Goal: Task Accomplishment & Management: Manage account settings

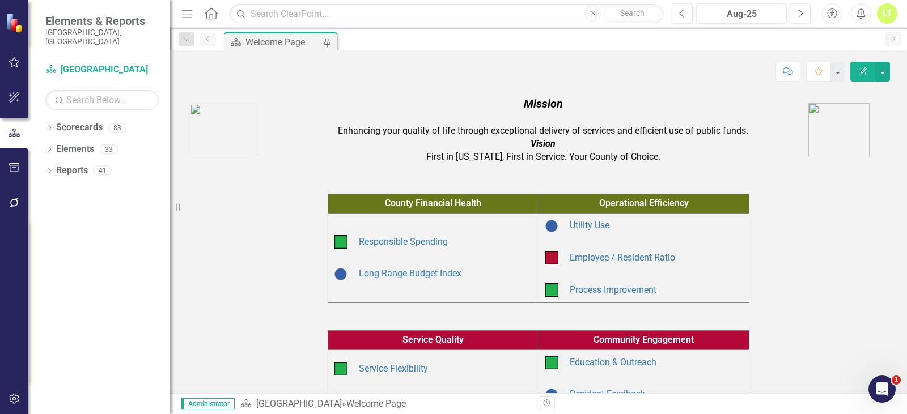
click at [43, 118] on div "Dropdown Scorecards 83 Dropdown Arapahoe County Provide Essential and Mandated …" at bounding box center [99, 266] width 142 height 296
click at [48, 126] on icon "Dropdown" at bounding box center [49, 129] width 8 height 6
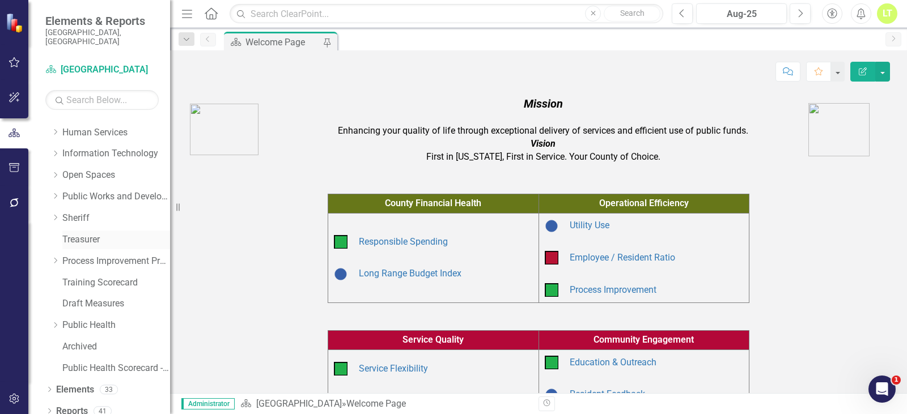
scroll to position [231, 0]
click at [53, 321] on div "Dropdown" at bounding box center [55, 326] width 9 height 10
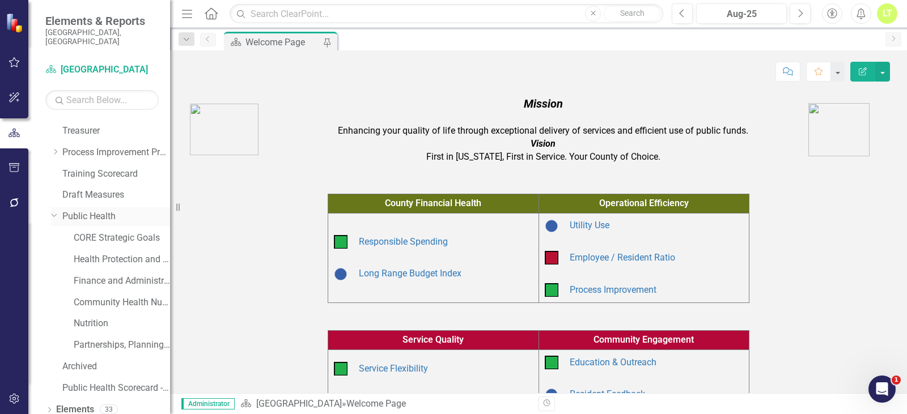
scroll to position [360, 0]
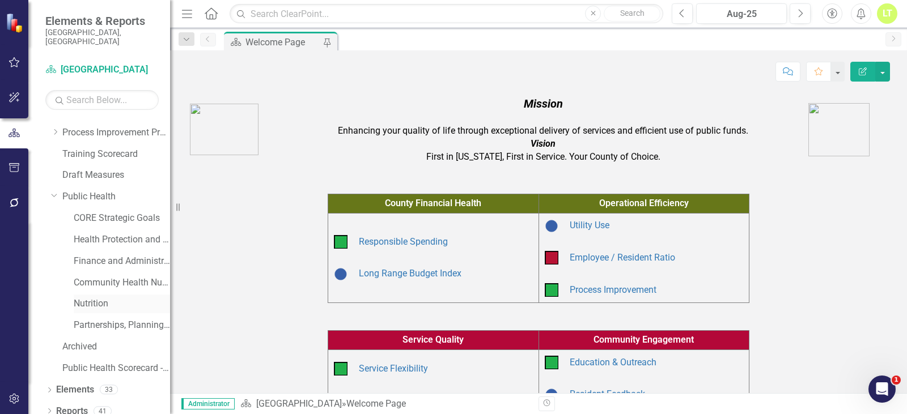
click at [95, 295] on div "Nutrition" at bounding box center [122, 304] width 96 height 19
click at [88, 298] on link "Nutrition" at bounding box center [122, 304] width 96 height 13
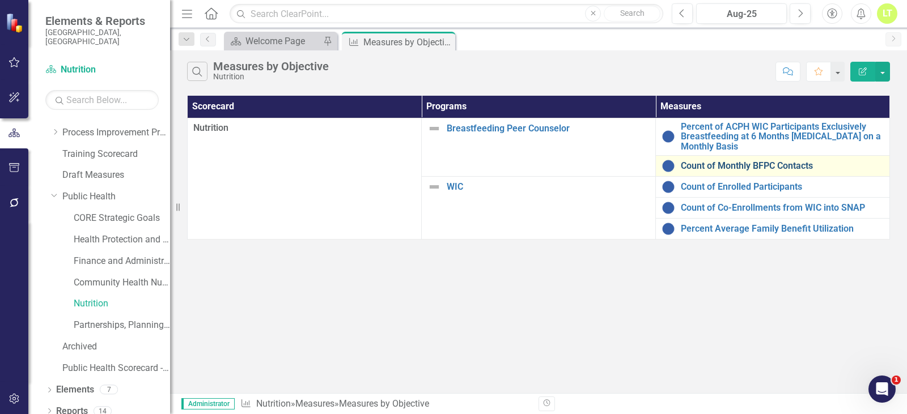
click at [794, 163] on link "Count of Monthly BFPC Contacts" at bounding box center [782, 166] width 203 height 10
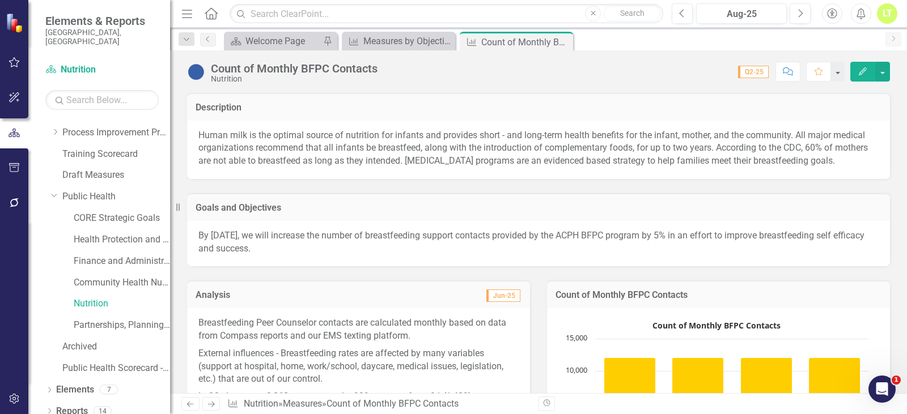
click at [866, 67] on icon "Edit" at bounding box center [863, 71] width 10 height 8
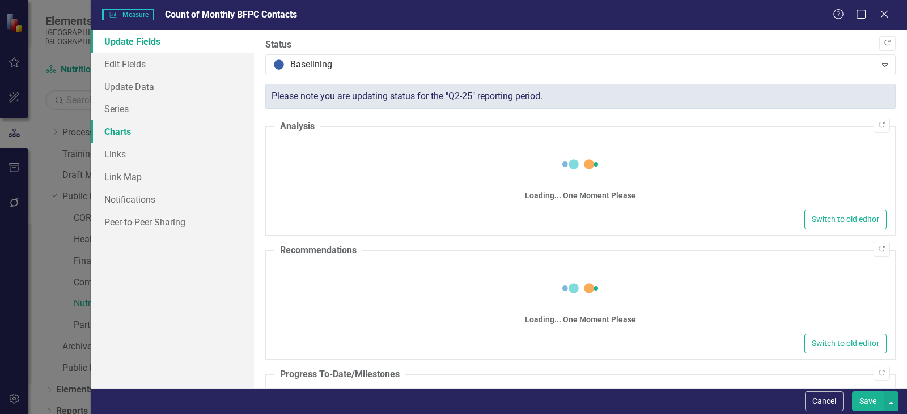
click at [117, 132] on link "Charts" at bounding box center [172, 131] width 163 height 23
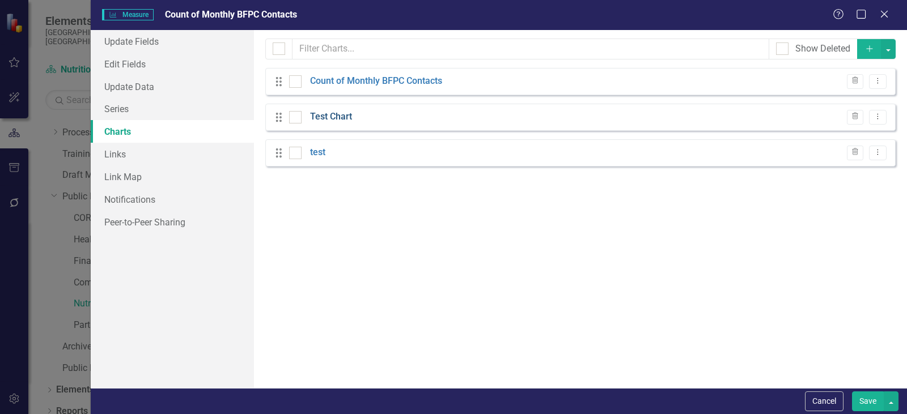
click at [338, 111] on link "Test Chart" at bounding box center [331, 117] width 42 height 13
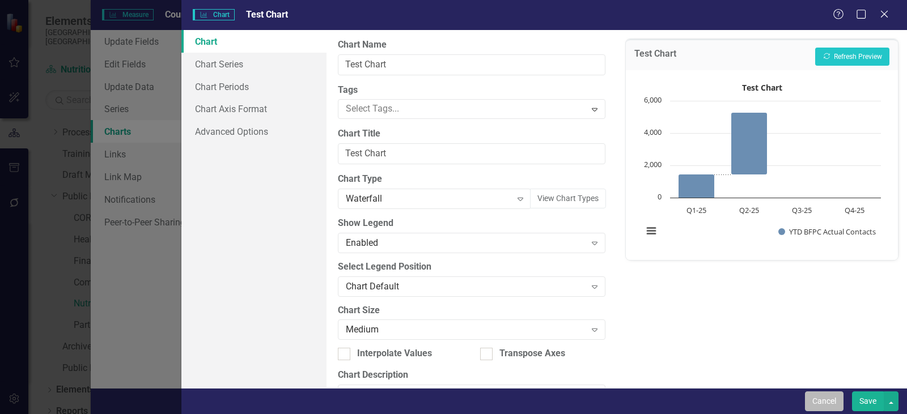
click at [836, 404] on button "Cancel" at bounding box center [824, 402] width 39 height 20
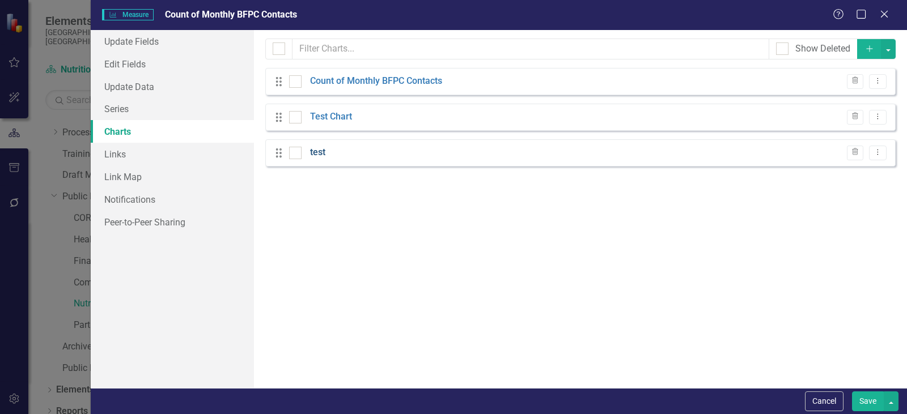
click at [313, 151] on link "test" at bounding box center [317, 152] width 15 height 13
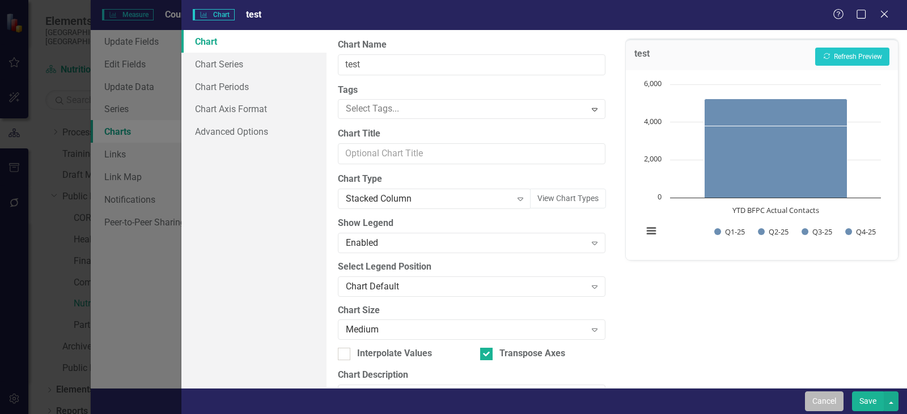
click at [824, 409] on button "Cancel" at bounding box center [824, 402] width 39 height 20
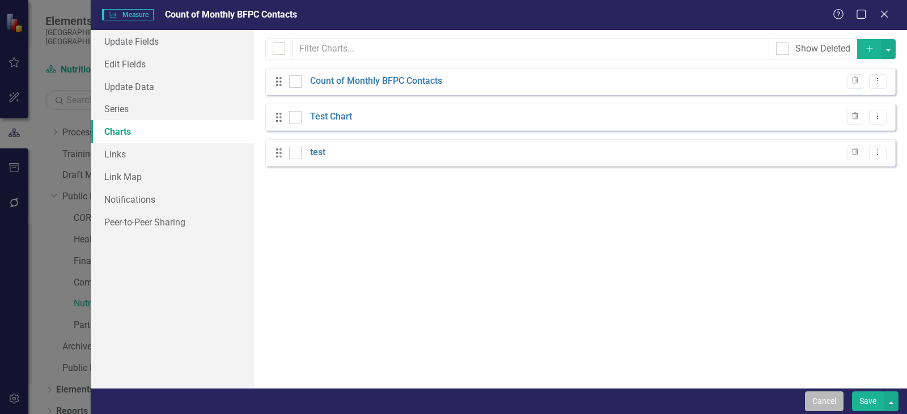
click at [825, 403] on button "Cancel" at bounding box center [824, 402] width 39 height 20
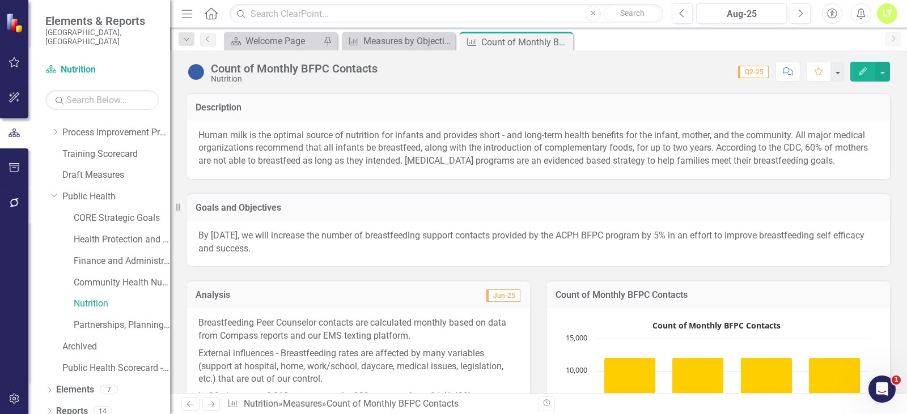
click at [864, 70] on icon "button" at bounding box center [863, 71] width 8 height 8
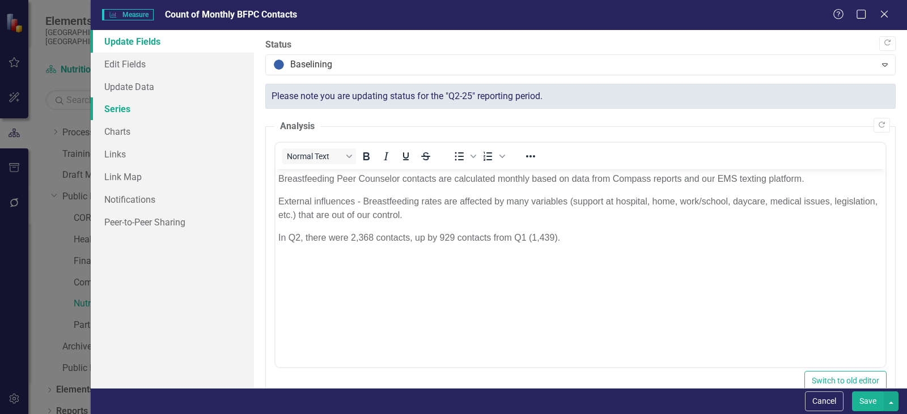
drag, startPoint x: 122, startPoint y: 112, endPoint x: 165, endPoint y: 113, distance: 42.5
click at [122, 112] on link "Series" at bounding box center [172, 109] width 163 height 23
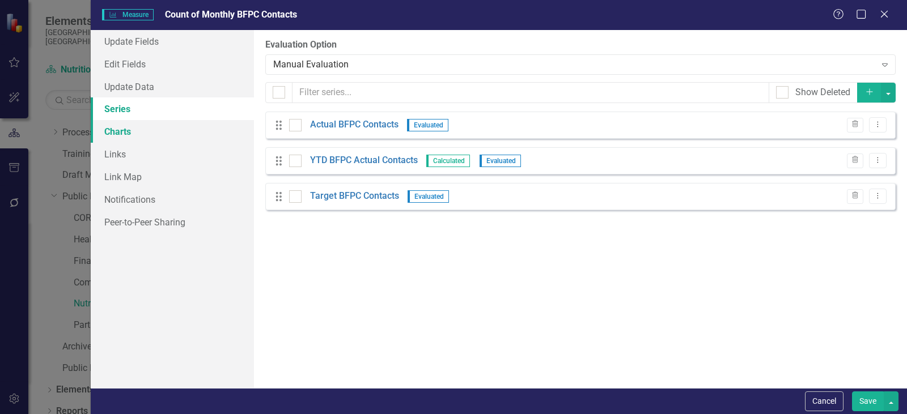
click at [107, 132] on link "Charts" at bounding box center [172, 131] width 163 height 23
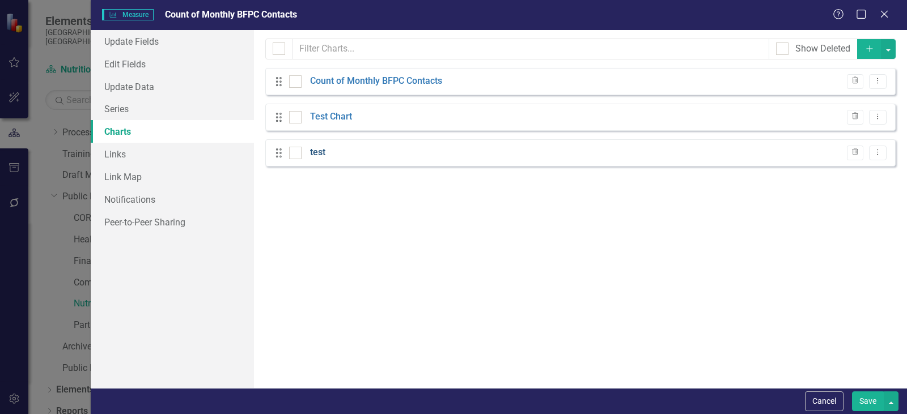
click at [320, 151] on link "test" at bounding box center [317, 152] width 15 height 13
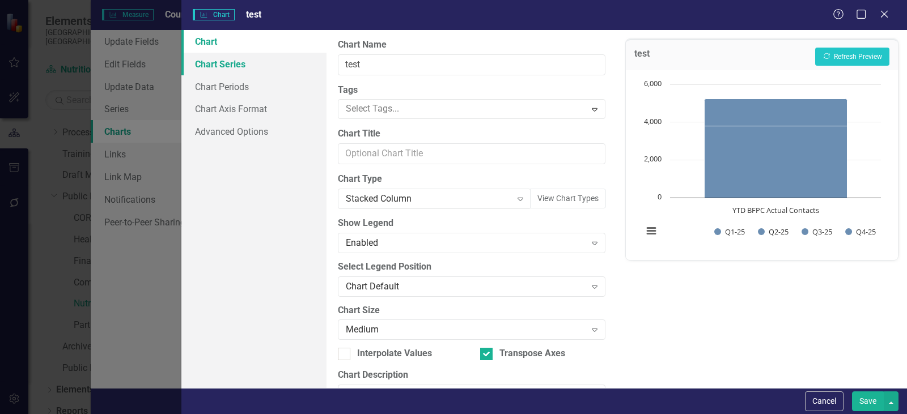
click at [201, 65] on link "Chart Series" at bounding box center [253, 64] width 145 height 23
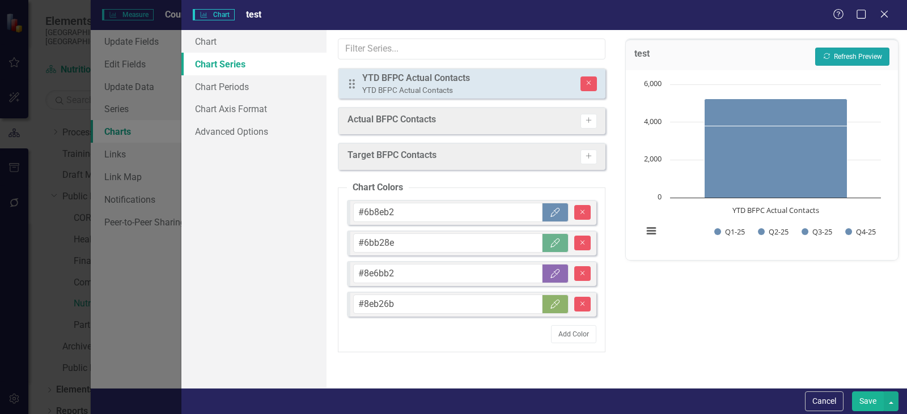
click at [846, 50] on button "Recalculate Refresh Preview" at bounding box center [852, 57] width 74 height 18
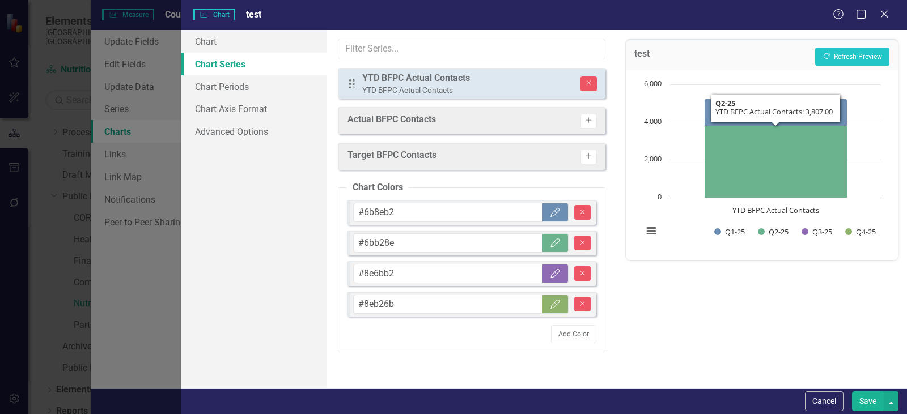
click at [872, 402] on button "Save" at bounding box center [868, 402] width 32 height 20
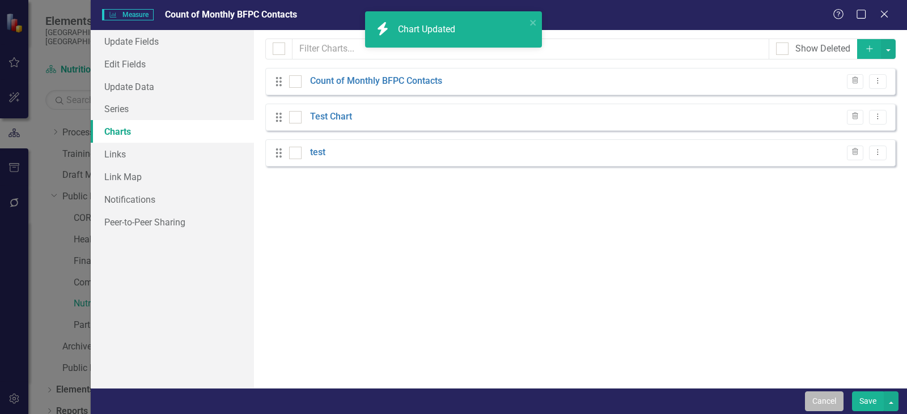
click at [812, 393] on button "Cancel" at bounding box center [824, 402] width 39 height 20
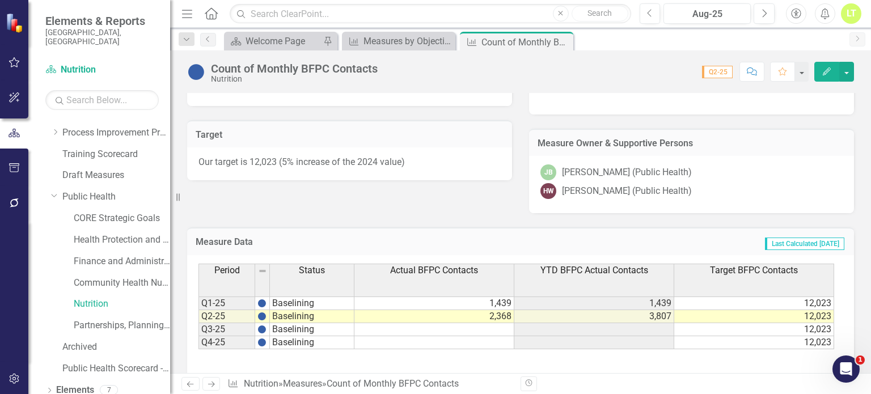
scroll to position [501, 0]
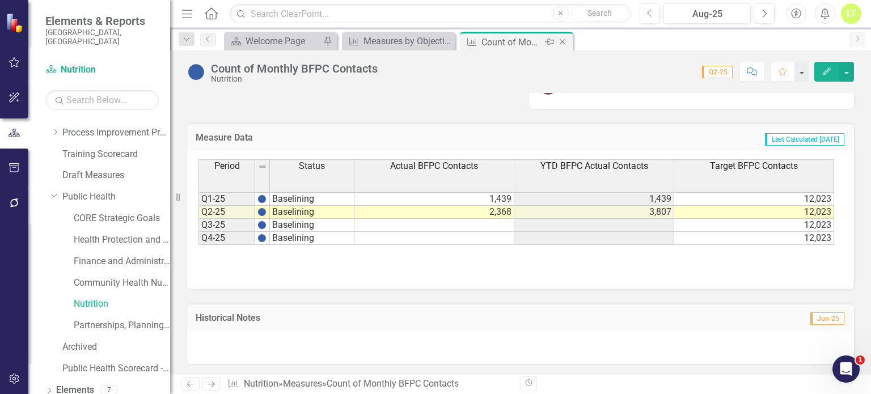
click at [565, 43] on icon "Close" at bounding box center [562, 41] width 11 height 9
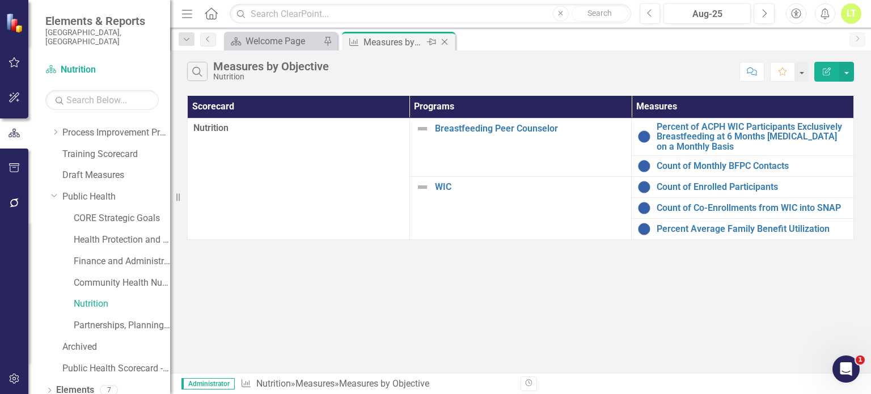
click at [450, 44] on icon "Close" at bounding box center [444, 41] width 11 height 9
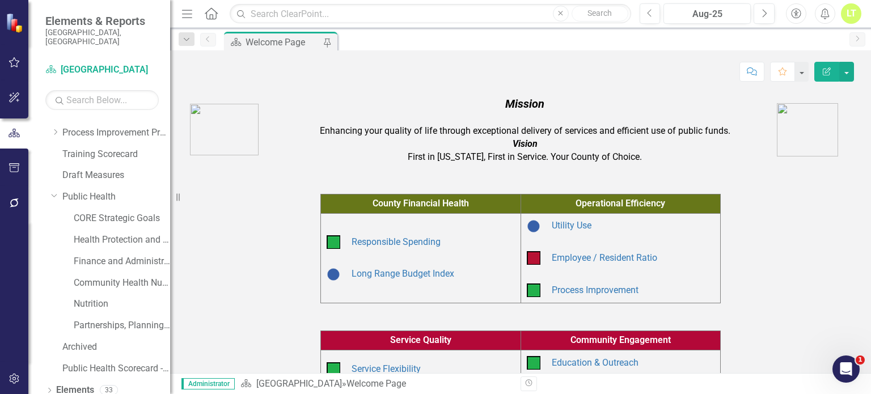
click at [794, 288] on div "County Financial Health Operational Efficiency Responsible Spending Long Range …" at bounding box center [520, 242] width 667 height 122
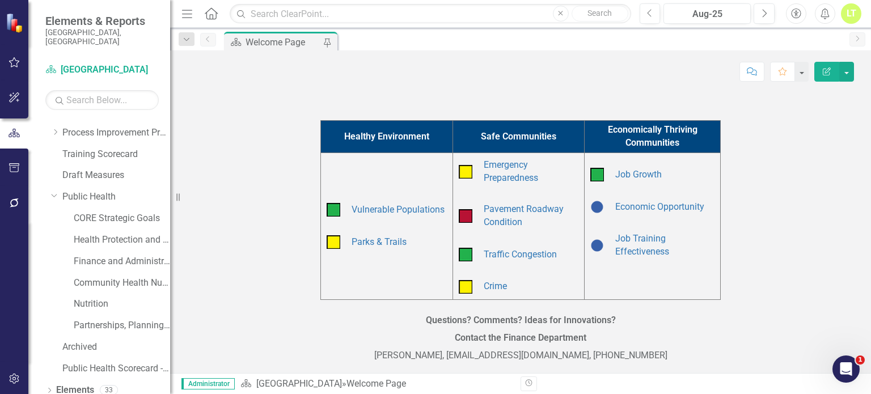
scroll to position [374, 0]
